Goal: Find specific page/section: Find specific page/section

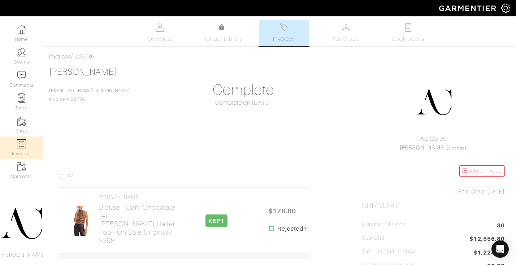
click at [26, 142] on img at bounding box center [21, 143] width 9 height 9
select select
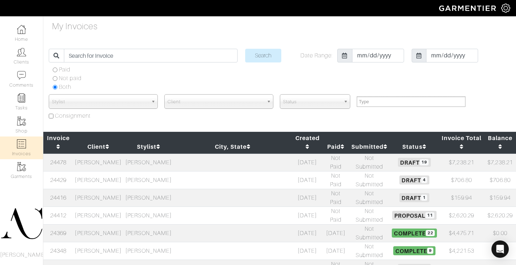
click at [124, 207] on td "[PERSON_NAME]" at bounding box center [98, 216] width 50 height 18
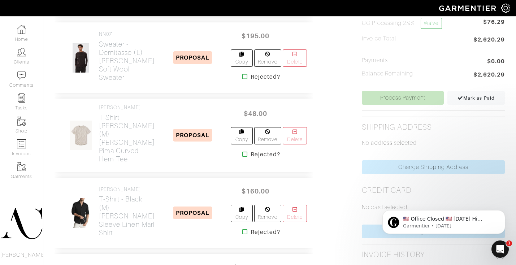
scroll to position [117, 0]
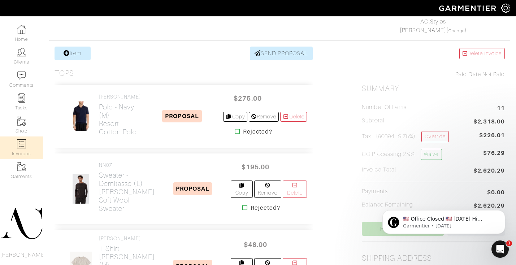
click at [18, 142] on img at bounding box center [21, 143] width 9 height 9
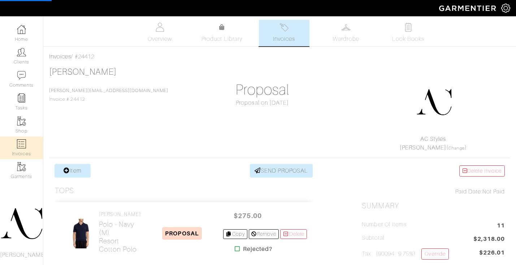
select select
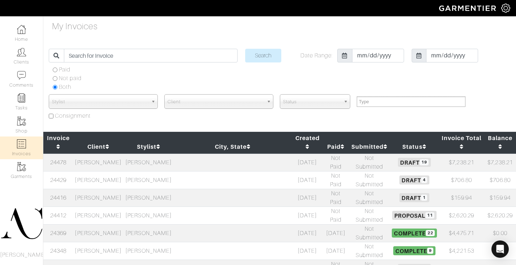
click at [99, 242] on td "[PERSON_NAME]" at bounding box center [98, 251] width 50 height 18
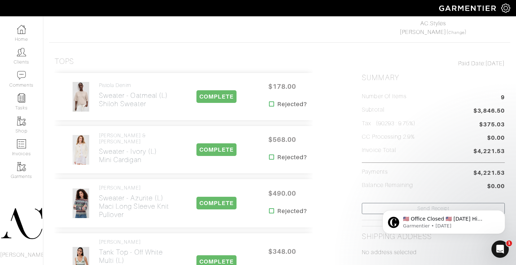
scroll to position [115, 0]
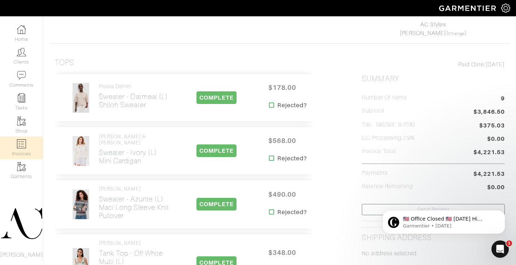
click at [17, 146] on img at bounding box center [21, 143] width 9 height 9
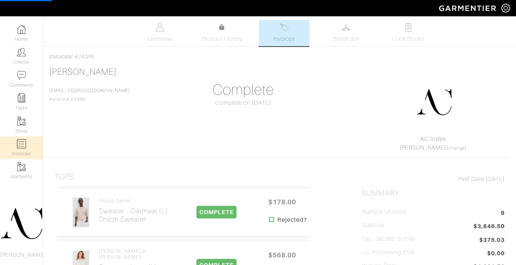
select select
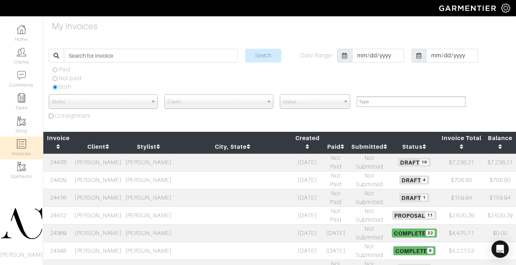
click at [91, 189] on td "[PERSON_NAME]" at bounding box center [98, 198] width 50 height 18
select select
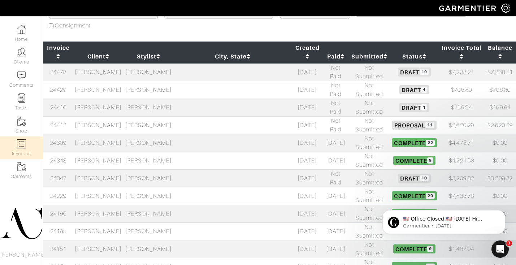
click at [116, 169] on td "[PERSON_NAME]" at bounding box center [98, 178] width 50 height 18
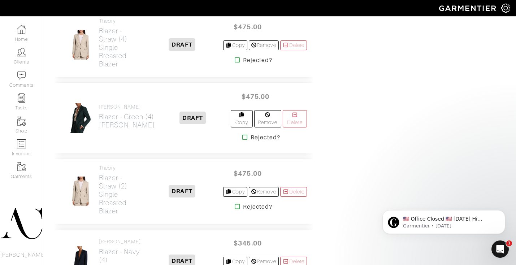
scroll to position [605, 0]
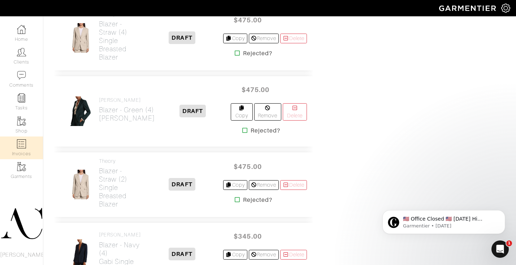
click at [25, 141] on img at bounding box center [21, 143] width 9 height 9
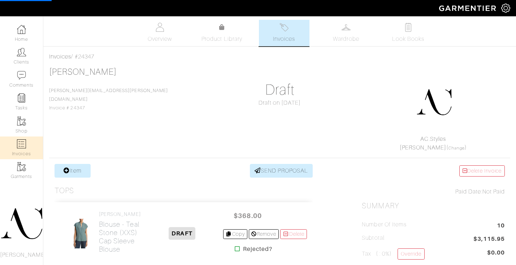
select select
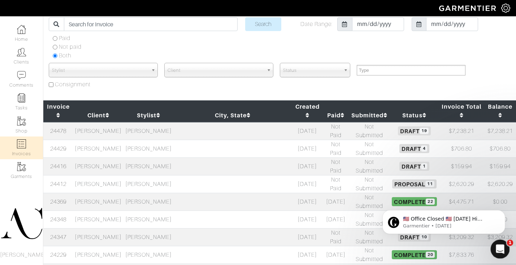
click at [493, 245] on div "Open Intercom Messenger" at bounding box center [499, 248] width 24 height 24
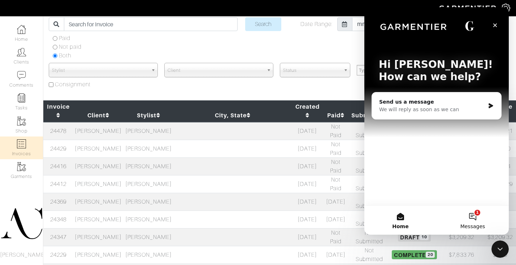
click at [475, 217] on button "1 Messages" at bounding box center [473, 220] width 72 height 29
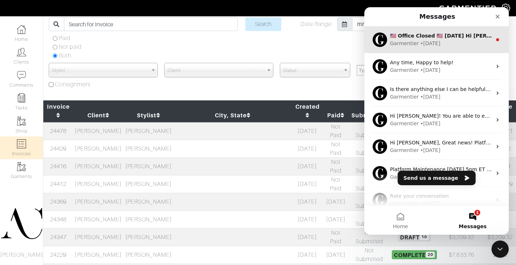
click at [472, 46] on div "Garmentier • [DATE]" at bounding box center [441, 44] width 102 height 8
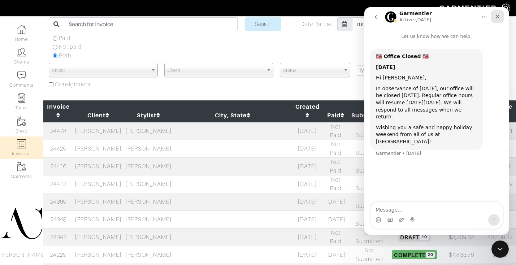
click at [495, 18] on icon "Close" at bounding box center [498, 17] width 6 height 6
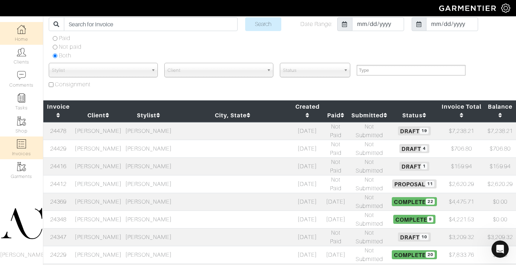
click at [25, 36] on link "Home" at bounding box center [21, 33] width 43 height 23
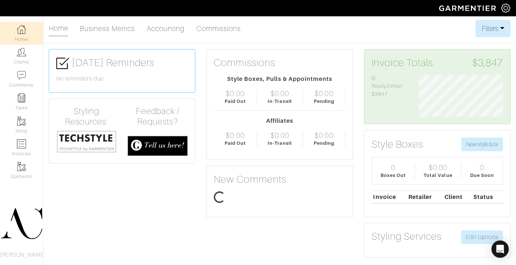
scroll to position [42, 95]
click at [162, 29] on link "Accounting" at bounding box center [166, 28] width 38 height 14
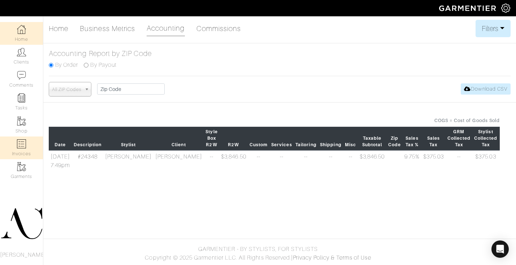
click at [27, 144] on link "Invoices" at bounding box center [21, 148] width 43 height 23
select select
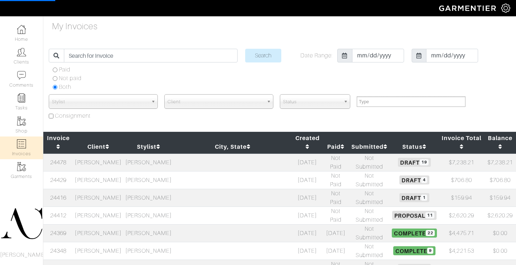
select select
click at [349, 260] on td "Not Submitted" at bounding box center [369, 269] width 41 height 18
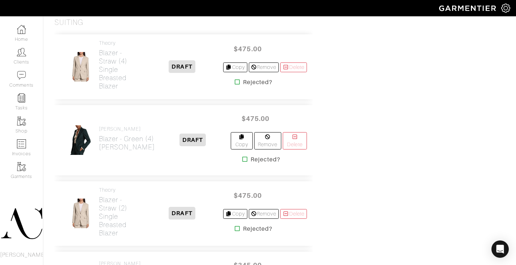
scroll to position [600, 0]
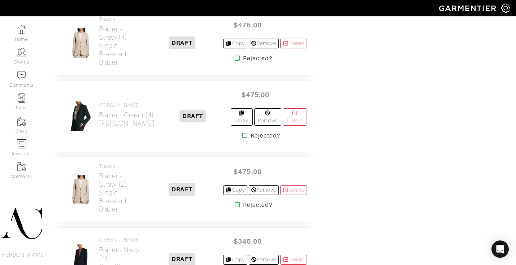
click at [235, 61] on icon at bounding box center [237, 58] width 5 height 6
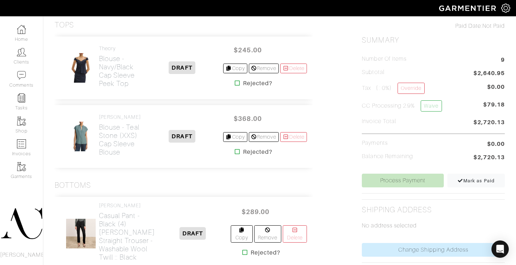
scroll to position [126, 0]
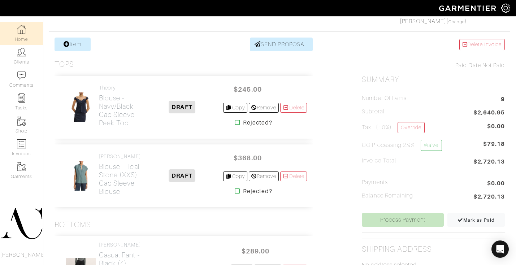
click at [30, 33] on link "Home" at bounding box center [21, 33] width 43 height 23
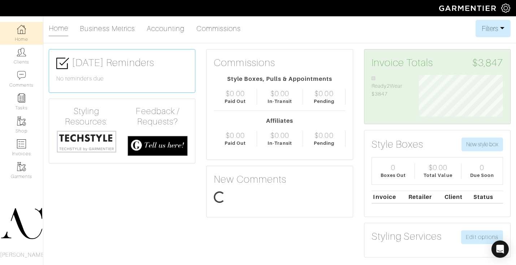
scroll to position [42, 95]
